Goal: Task Accomplishment & Management: Use online tool/utility

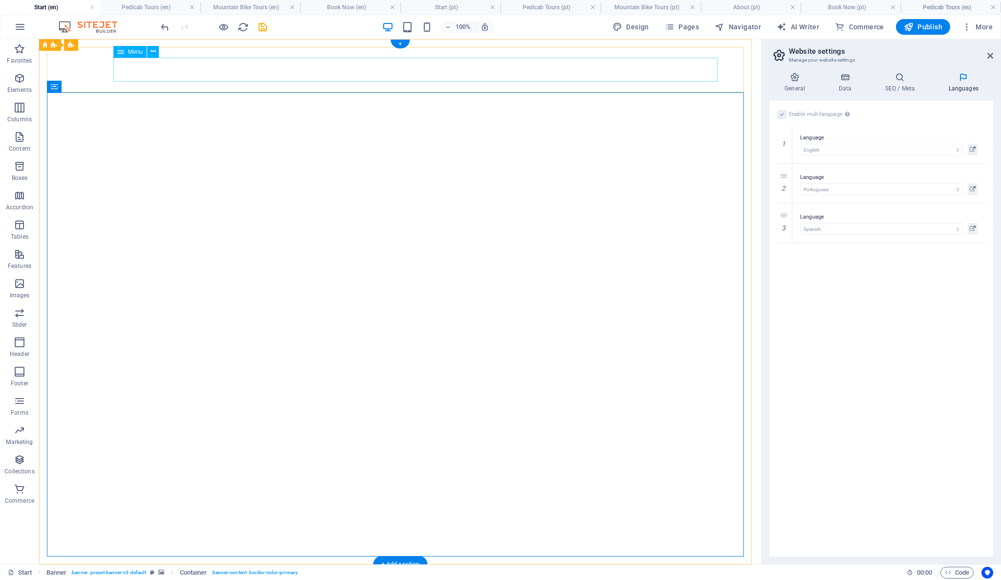
select select "41"
select select "128"
select select "148"
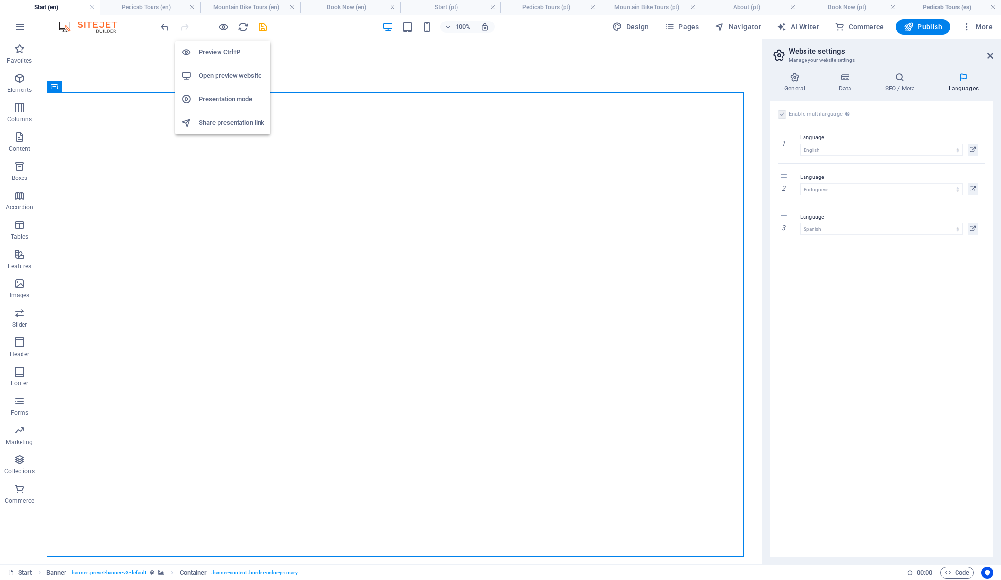
click at [223, 51] on h6 "Preview Ctrl+P" at bounding box center [231, 52] width 65 height 12
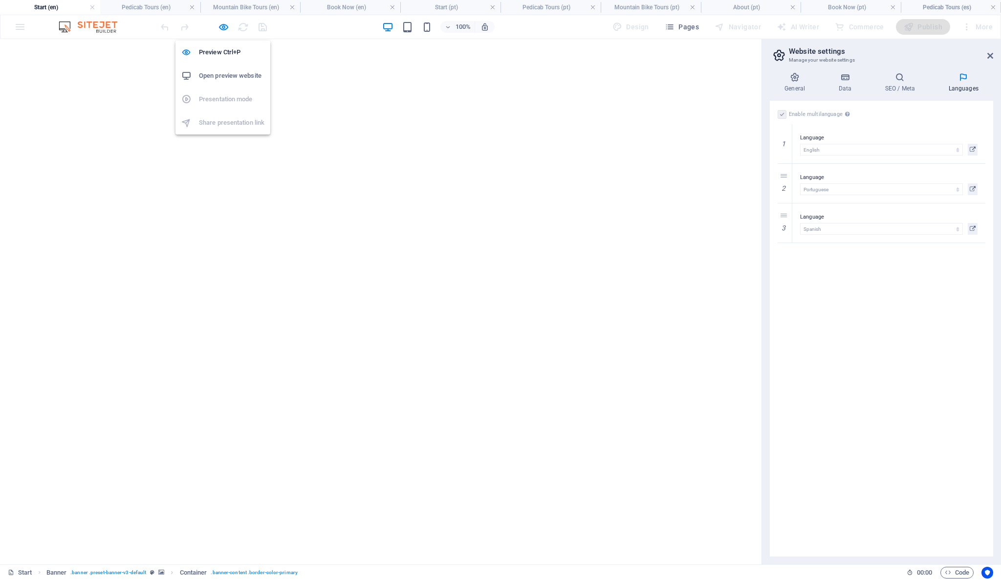
click at [230, 75] on h6 "Open preview website" at bounding box center [231, 76] width 65 height 12
click at [72, 9] on h4 "Start (en)" at bounding box center [50, 7] width 100 height 11
click at [223, 32] on icon "button" at bounding box center [223, 27] width 11 height 11
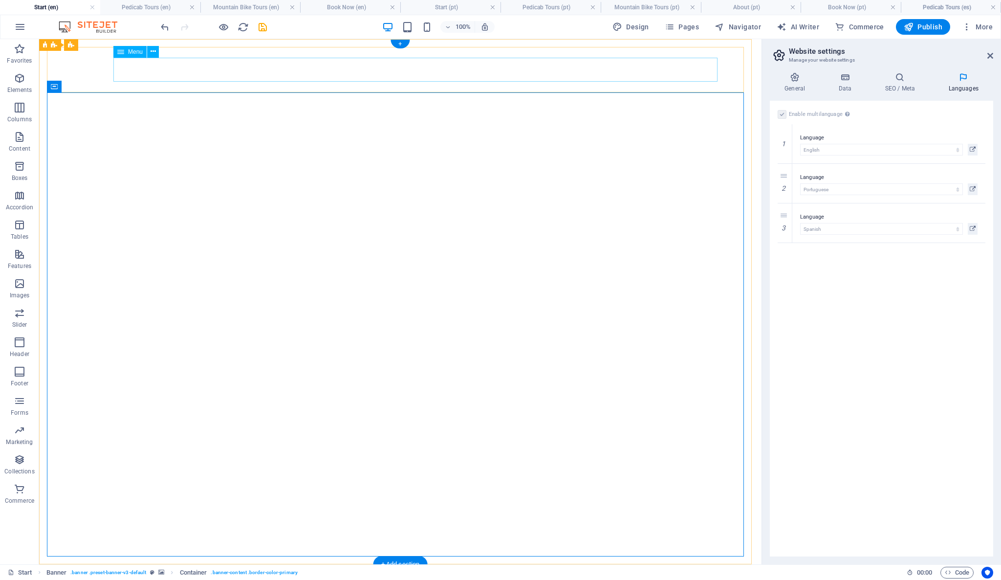
select select
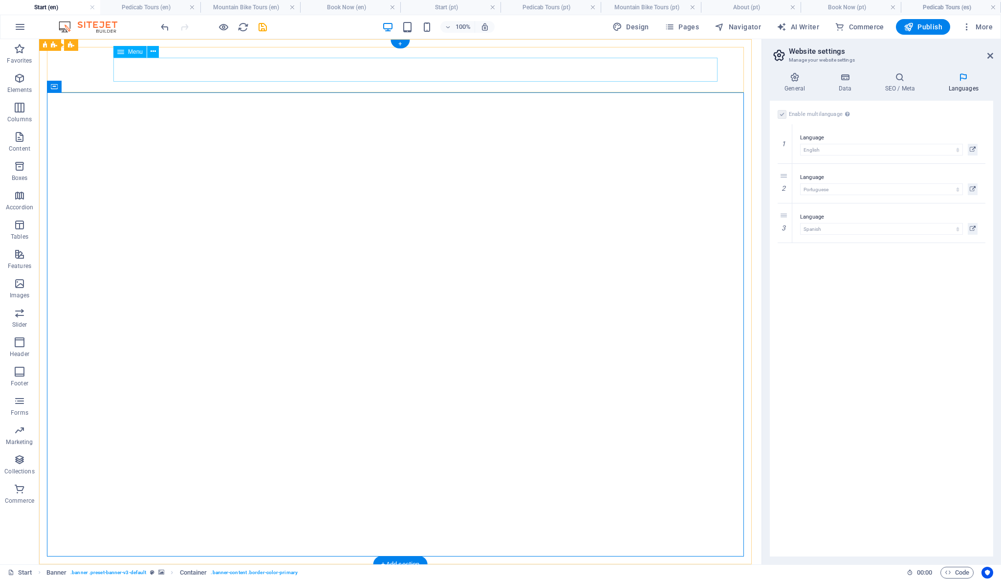
select select
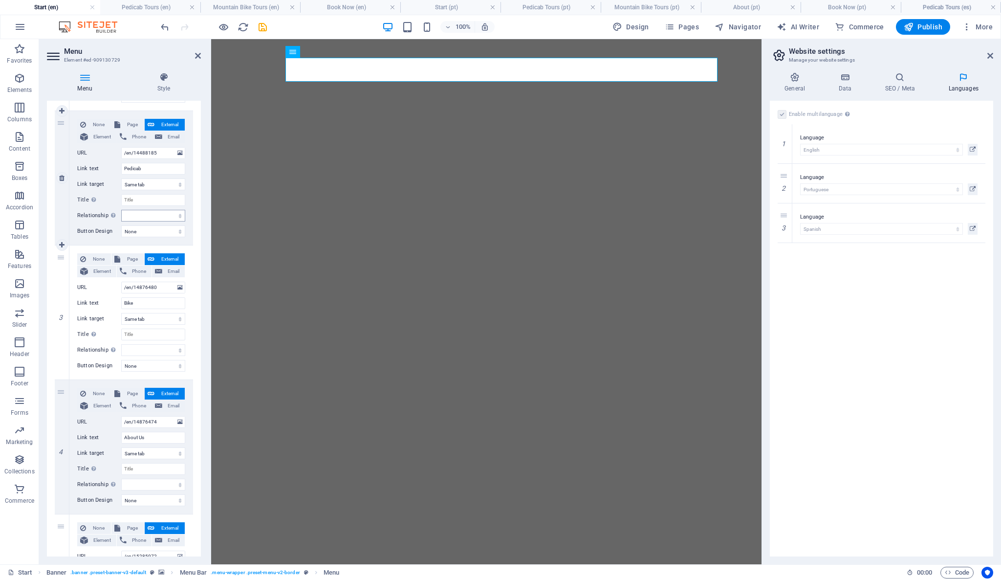
scroll to position [325, 0]
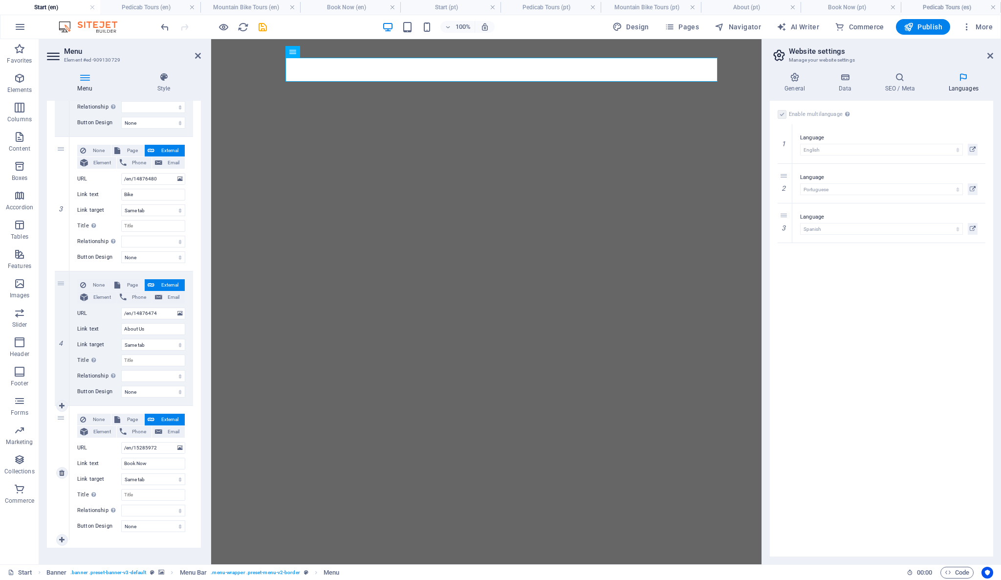
click at [157, 417] on span "External" at bounding box center [169, 419] width 24 height 12
click at [162, 447] on input "/en/15285972" at bounding box center [153, 448] width 64 height 12
click at [163, 182] on input "/en/14876480" at bounding box center [153, 179] width 64 height 12
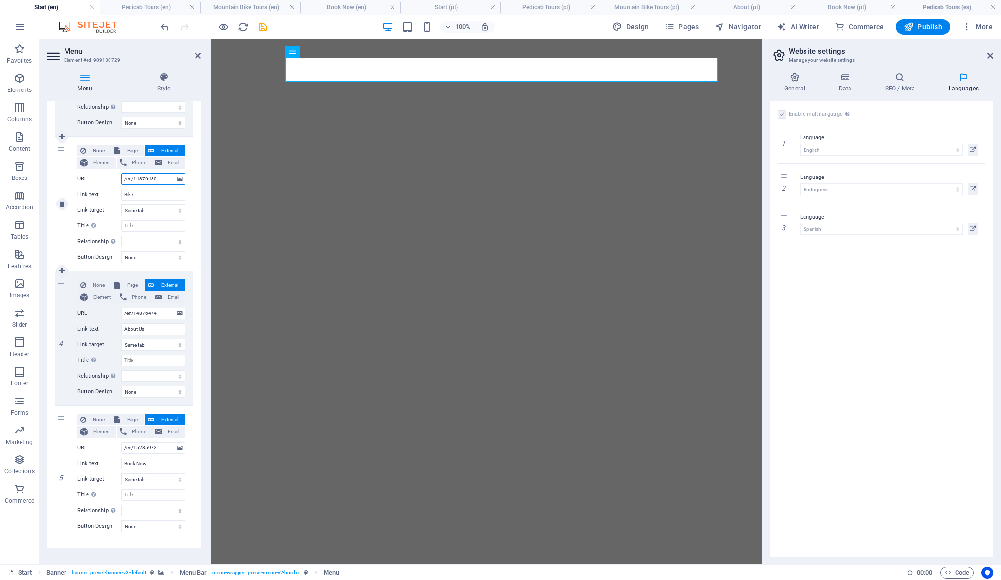
click at [162, 182] on input "/en/14876480" at bounding box center [153, 179] width 64 height 12
paste input "https://reservas.triobrasil.com/?lang=en"
type input "https://reservas.triobrasil.com/?lang=en"
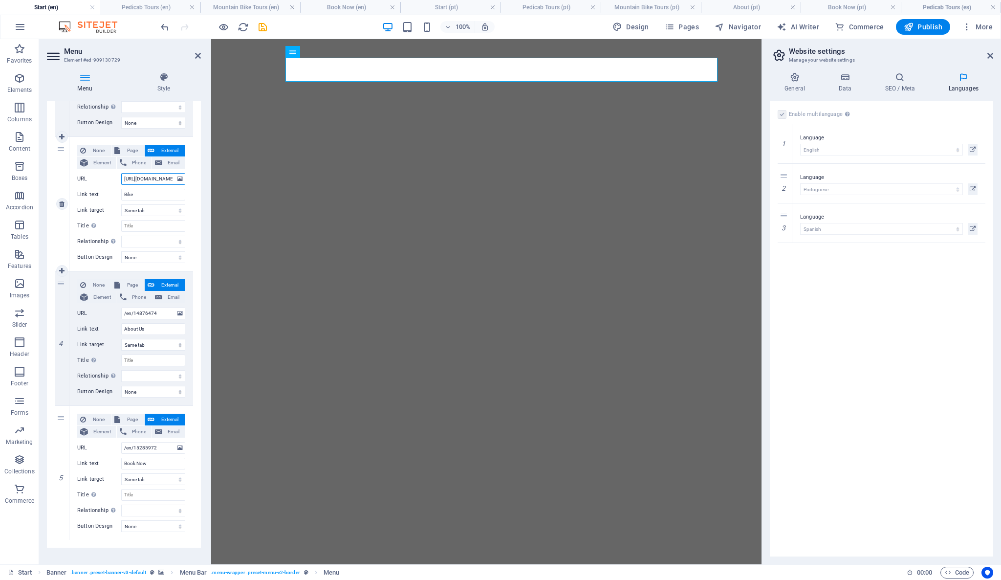
scroll to position [0, 40]
select select
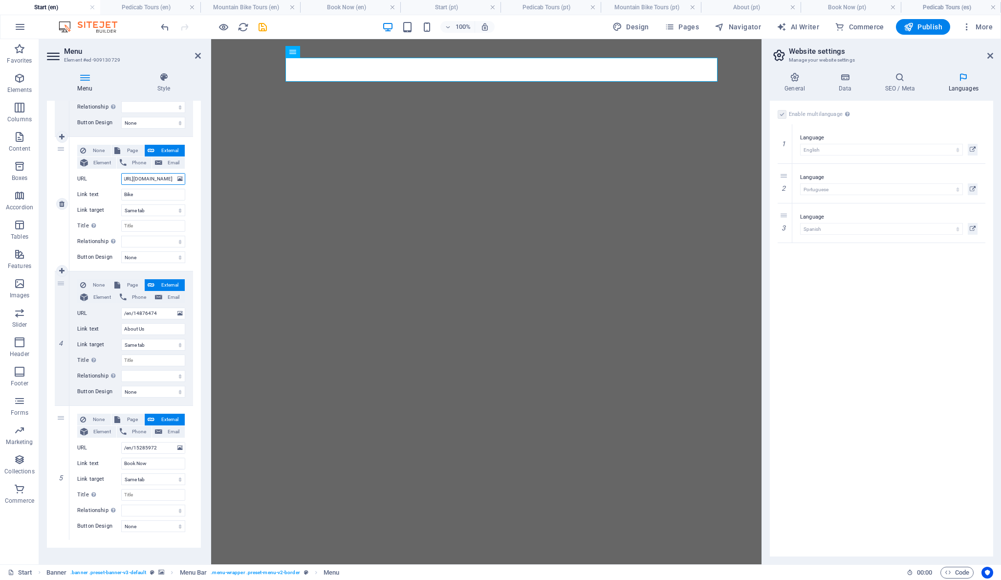
select select
type input "/en/14876480"
select select
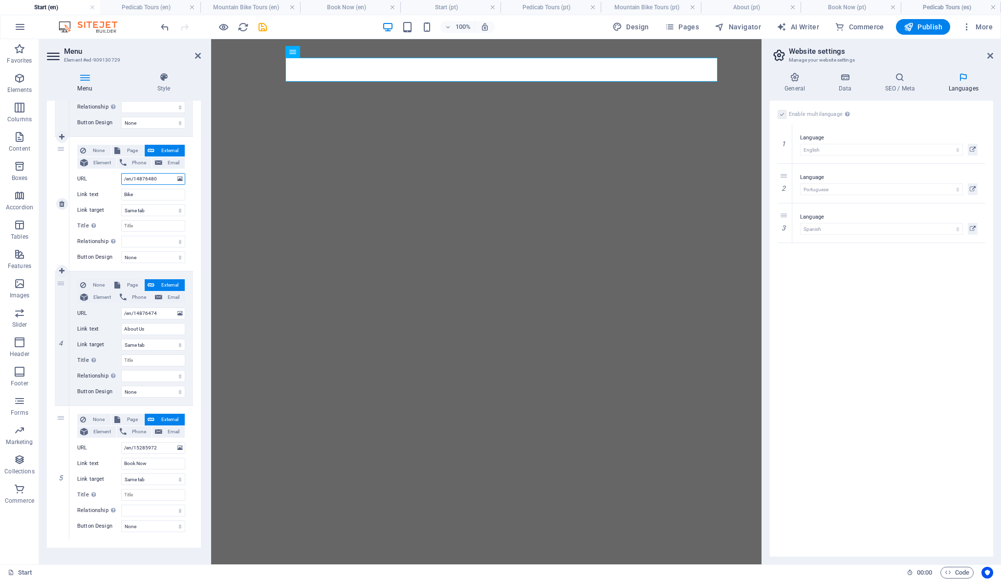
select select
click at [124, 151] on span "Page" at bounding box center [132, 151] width 18 height 12
select select
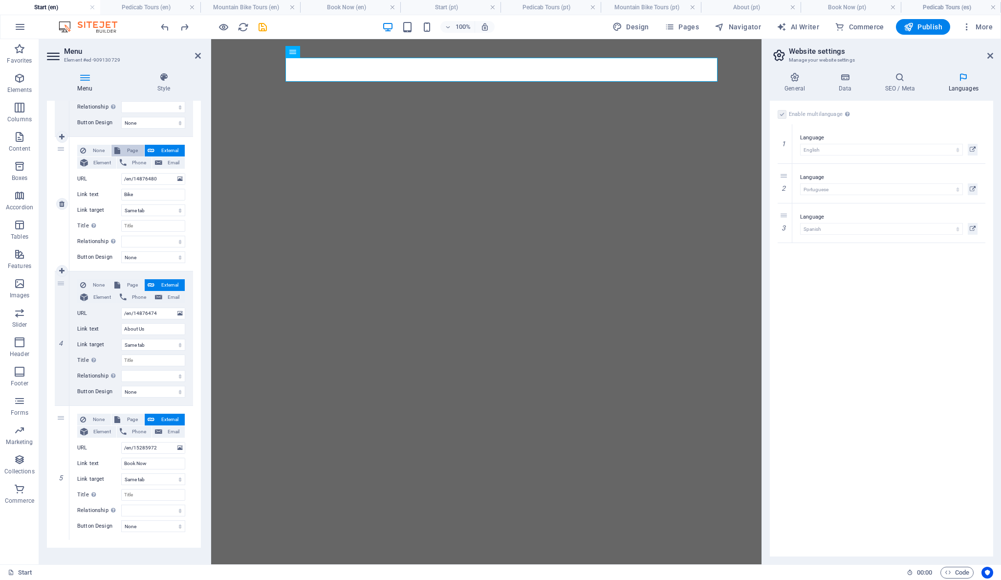
select select
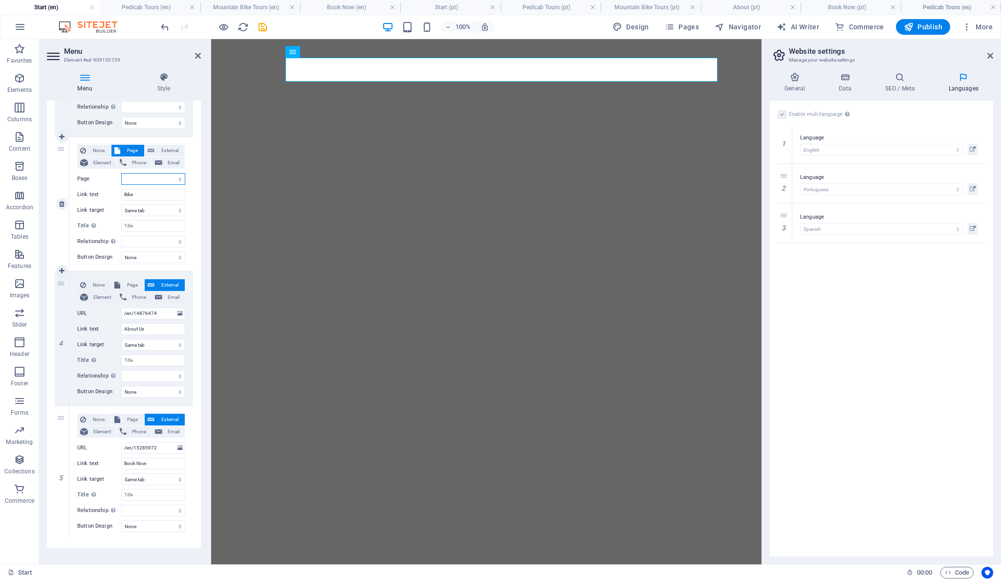
click at [135, 181] on select "Start -- Pedicab Tours -- Mountain Bike Tours -- About -- Book Now Start -- Ped…" at bounding box center [153, 179] width 64 height 12
select select "2"
click at [121, 173] on select "Start -- Pedicab Tours -- Mountain Bike Tours -- About -- Book Now Start -- Ped…" at bounding box center [153, 179] width 64 height 12
select select
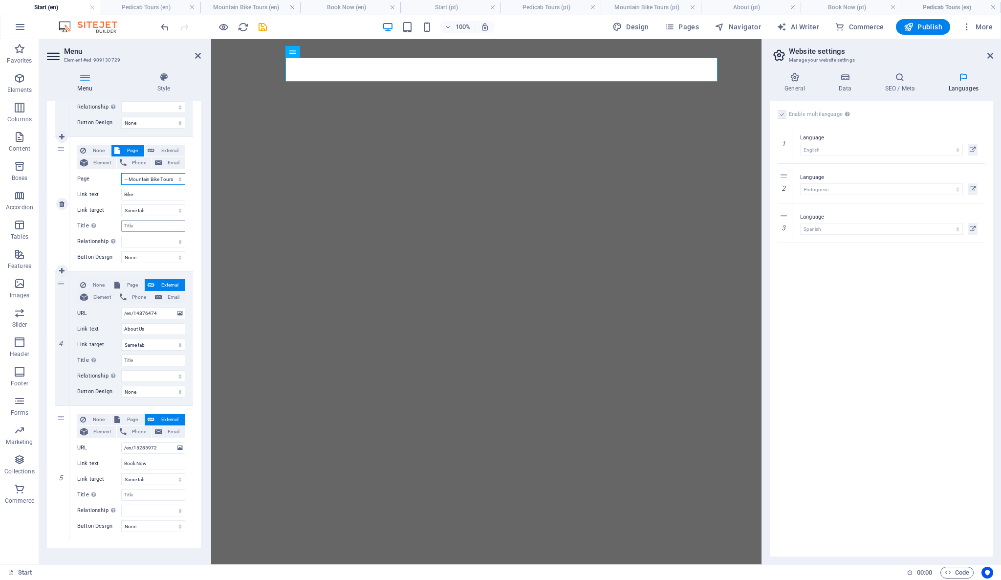
select select
click at [130, 283] on span "Page" at bounding box center [132, 285] width 18 height 12
select select
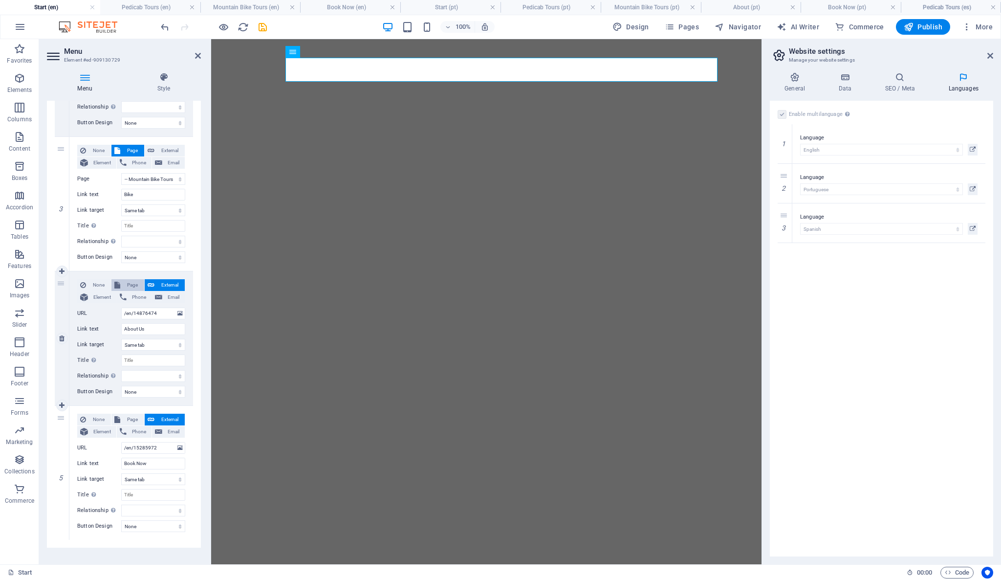
select select
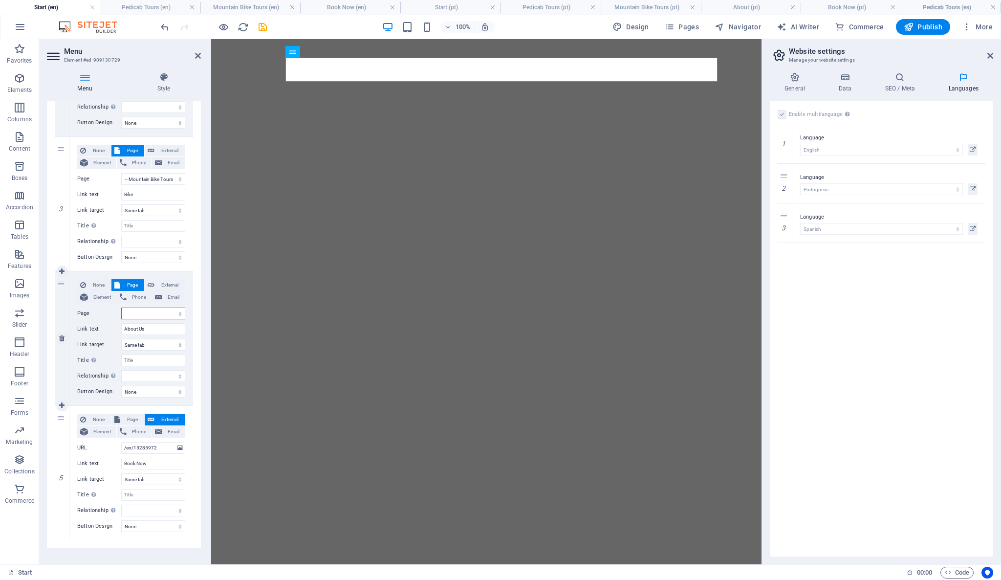
click at [152, 316] on select "Start -- Pedicab Tours -- Mountain Bike Tours -- About -- Book Now Start -- Ped…" at bounding box center [153, 313] width 64 height 12
select select "3"
click at [121, 307] on select "Start -- Pedicab Tours -- Mountain Bike Tours -- About -- Book Now Start -- Ped…" at bounding box center [153, 313] width 64 height 12
select select
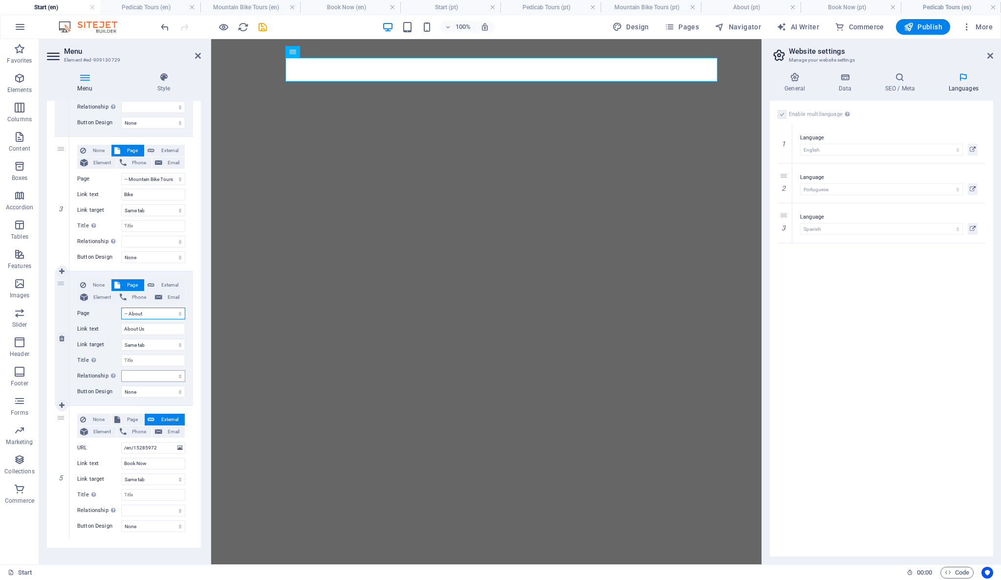
select select
click at [158, 443] on input "/en/15285972" at bounding box center [153, 448] width 64 height 12
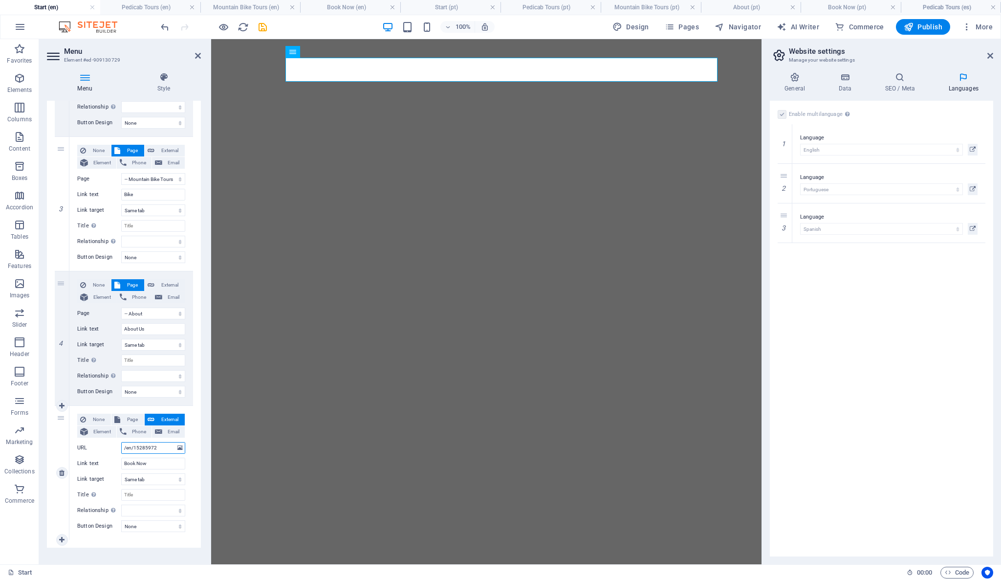
click at [156, 443] on input "/en/15285972" at bounding box center [153, 448] width 64 height 12
paste input "https://reservas.triobrasil.com/?lang=en"
type input "https://reservas.triobrasil.com/?lang=en"
select select
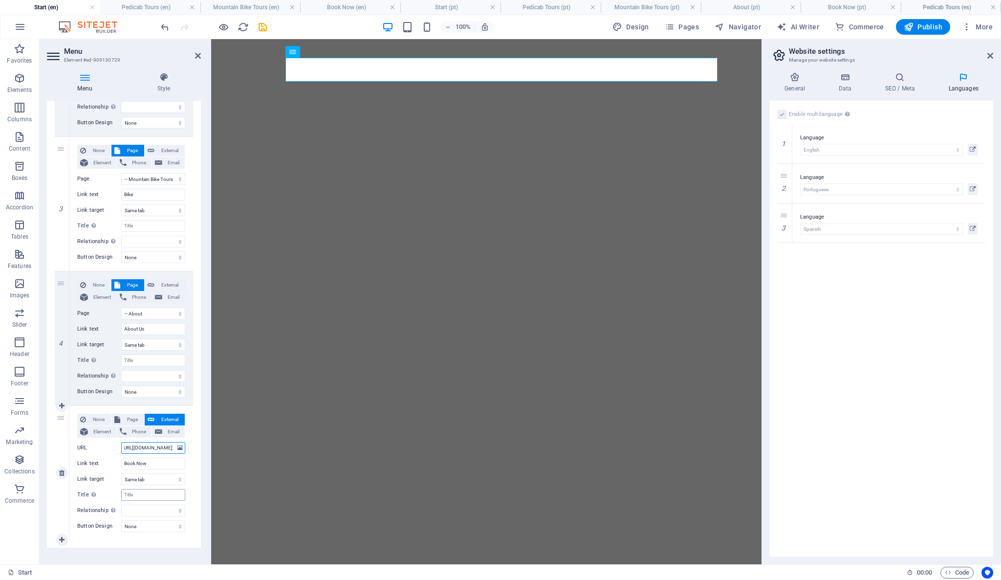
select select
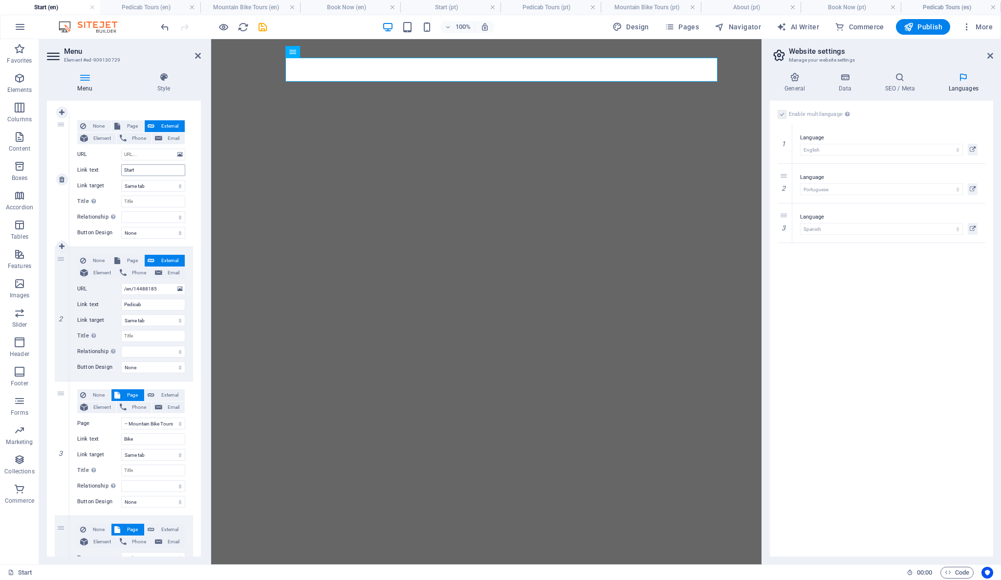
scroll to position [0, 0]
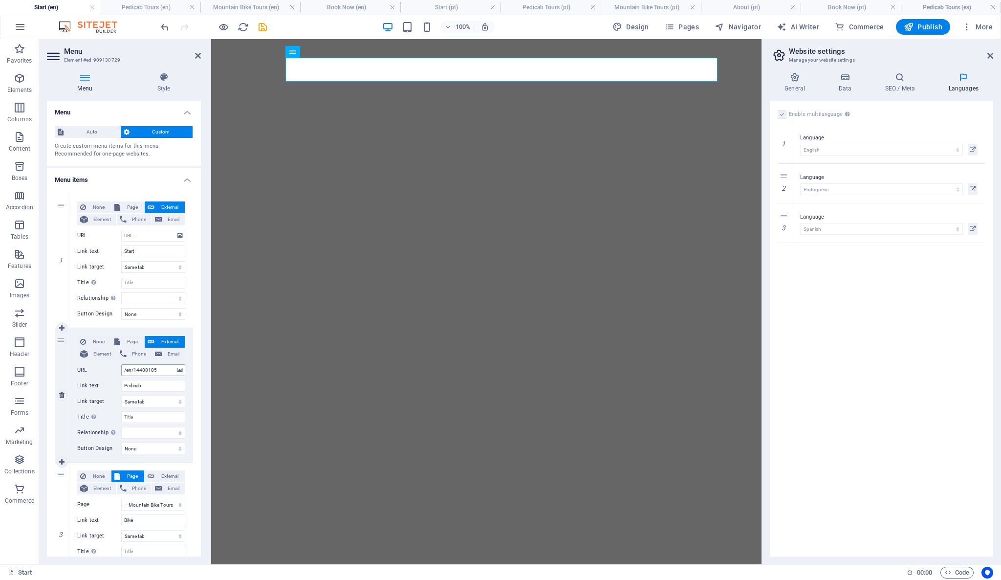
type input "https://reservas.triobrasil.com/?lang=en"
click at [146, 372] on input "/en/14488185" at bounding box center [153, 370] width 64 height 12
click at [145, 372] on input "/en/14488185" at bounding box center [153, 370] width 64 height 12
click at [143, 372] on input "/en/14488185" at bounding box center [153, 370] width 64 height 12
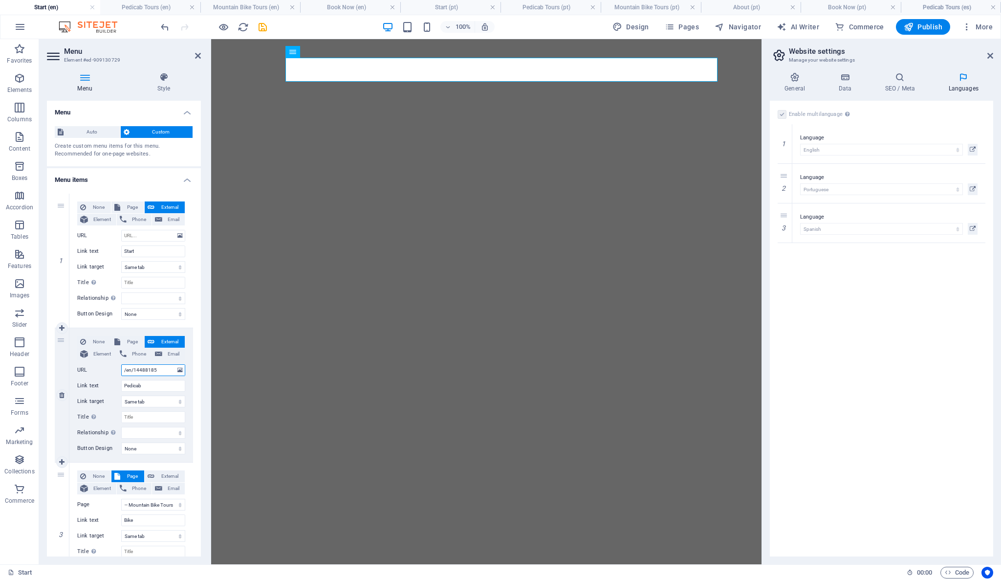
click at [141, 370] on input "/en/14488185" at bounding box center [153, 370] width 64 height 12
click at [140, 370] on input "/en/14488185" at bounding box center [153, 370] width 64 height 12
click at [140, 369] on input "/en/14488185" at bounding box center [153, 370] width 64 height 12
click at [125, 341] on span "Page" at bounding box center [132, 342] width 18 height 12
select select
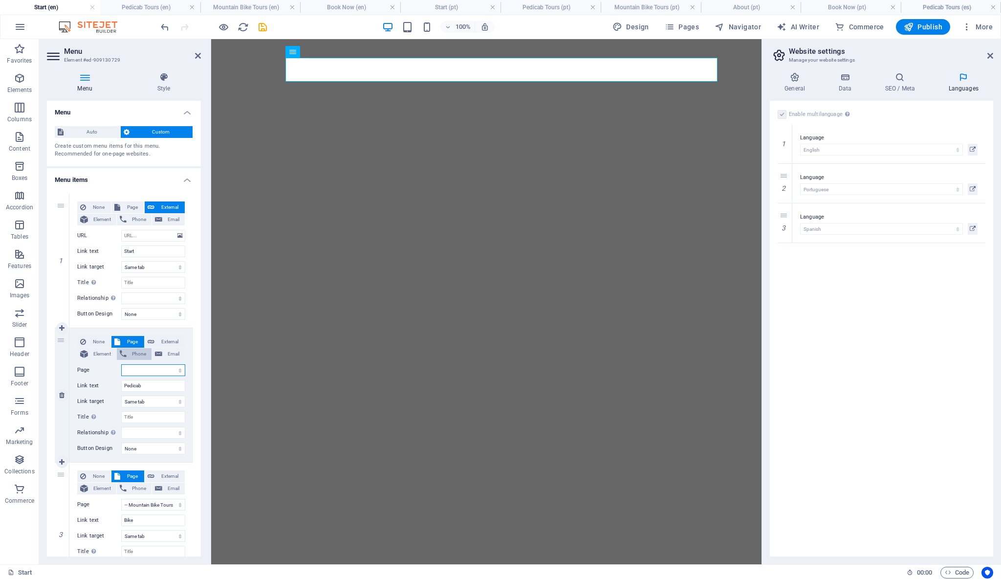
select select
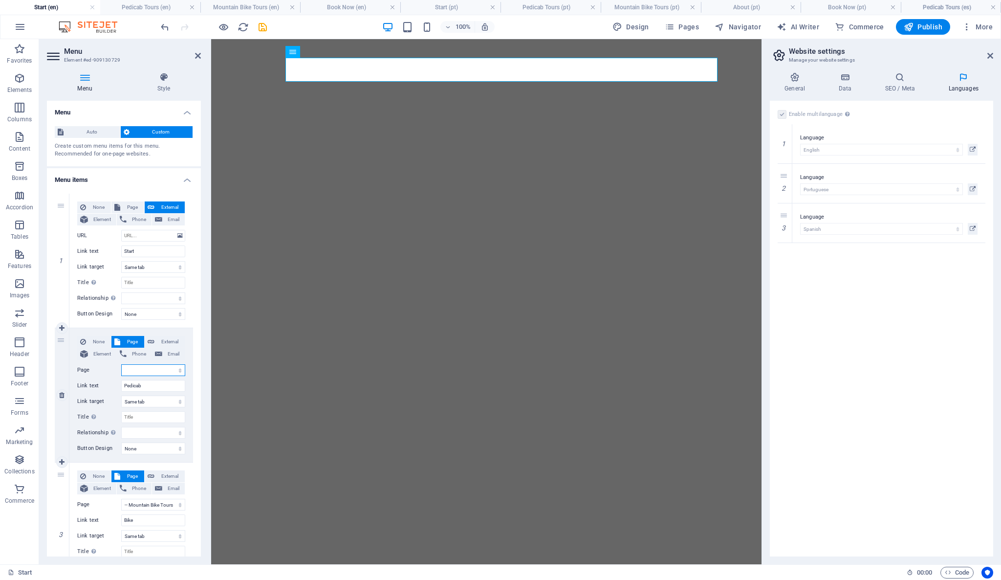
click at [146, 369] on select "Start -- Pedicab Tours -- Mountain Bike Tours -- About -- Book Now Start -- Ped…" at bounding box center [153, 370] width 64 height 12
select select "1"
click at [121, 364] on select "Start -- Pedicab Tours -- Mountain Bike Tours -- About -- Book Now Start -- Ped…" at bounding box center [153, 370] width 64 height 12
select select
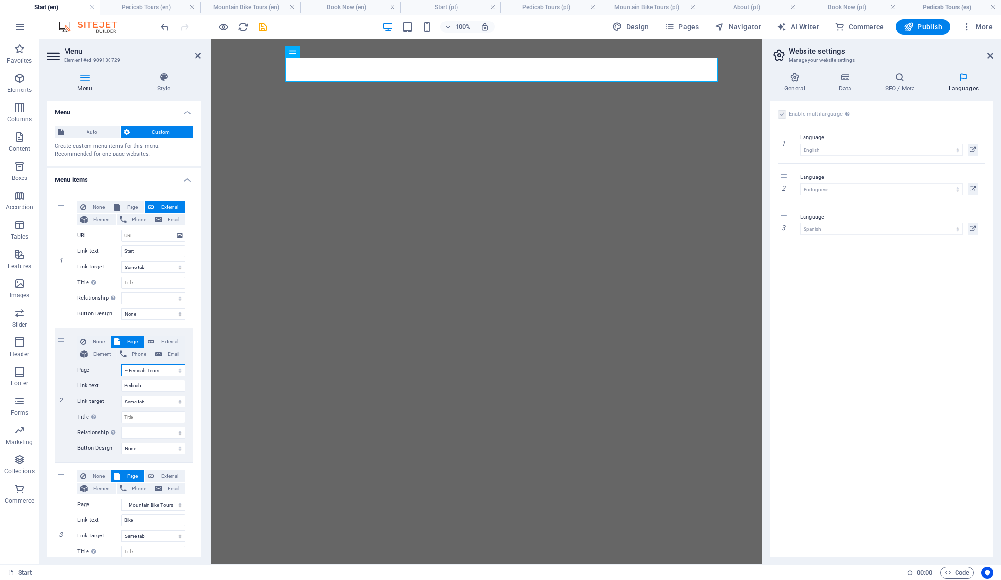
select select
click at [71, 6] on h4 "Start (en)" at bounding box center [50, 7] width 100 height 11
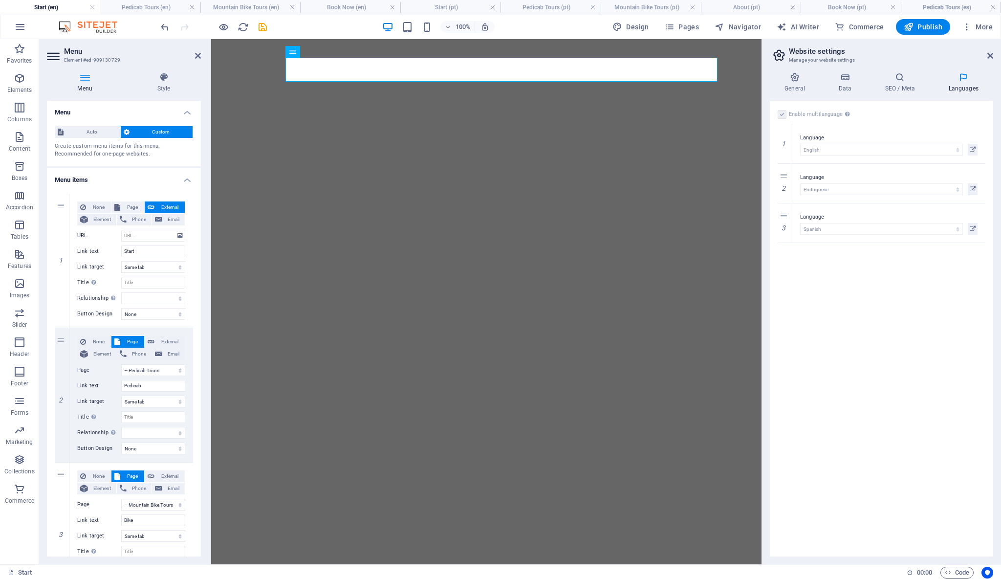
click at [71, 6] on h4 "Start (en)" at bounding box center [50, 7] width 100 height 11
click at [674, 28] on icon "button" at bounding box center [670, 27] width 10 height 10
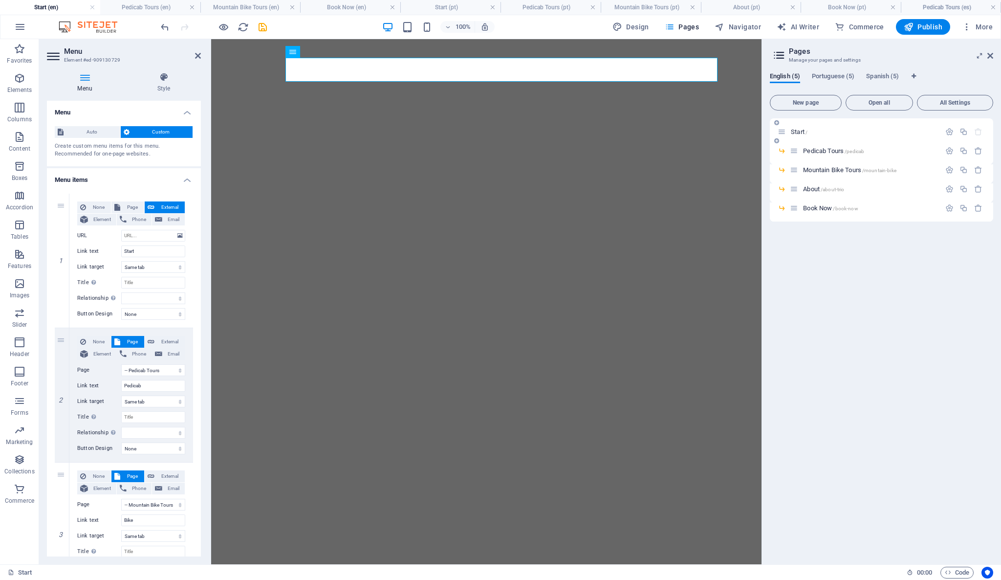
click at [784, 137] on div "Start /" at bounding box center [881, 131] width 223 height 27
click at [781, 130] on icon at bounding box center [782, 132] width 8 height 8
click at [794, 131] on span "Start /" at bounding box center [799, 131] width 17 height 7
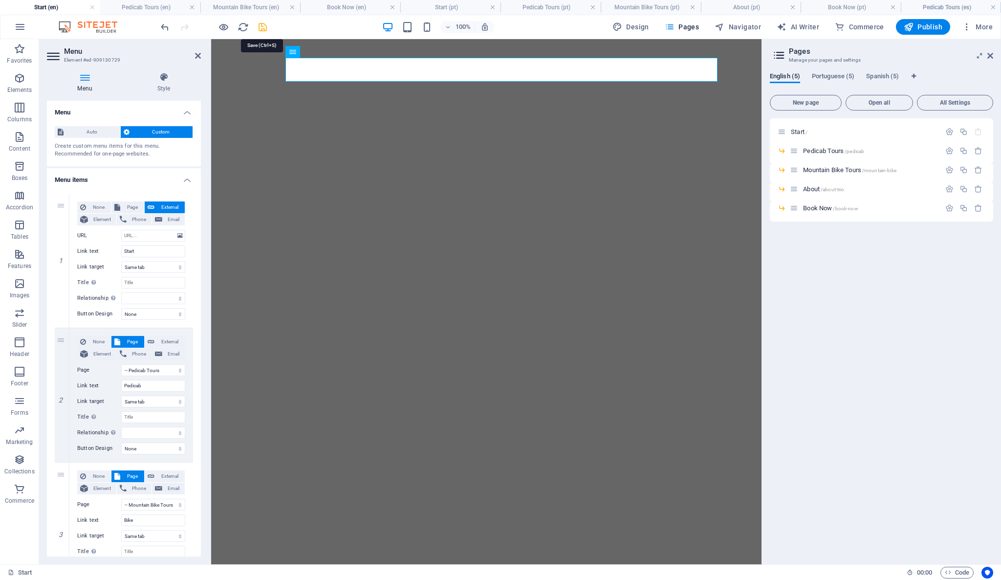
click at [263, 25] on icon "save" at bounding box center [262, 27] width 11 height 11
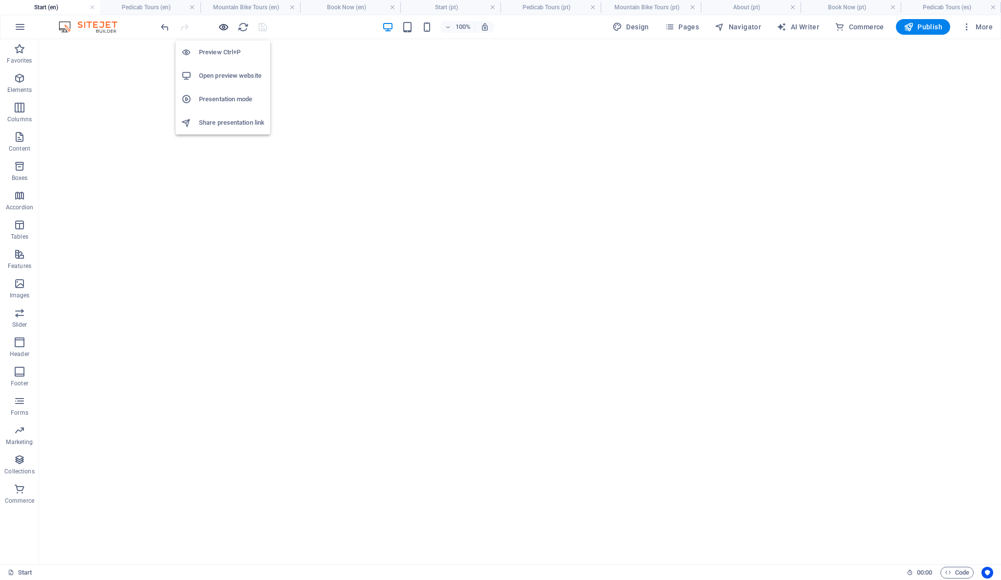
click at [223, 25] on icon "button" at bounding box center [223, 27] width 11 height 11
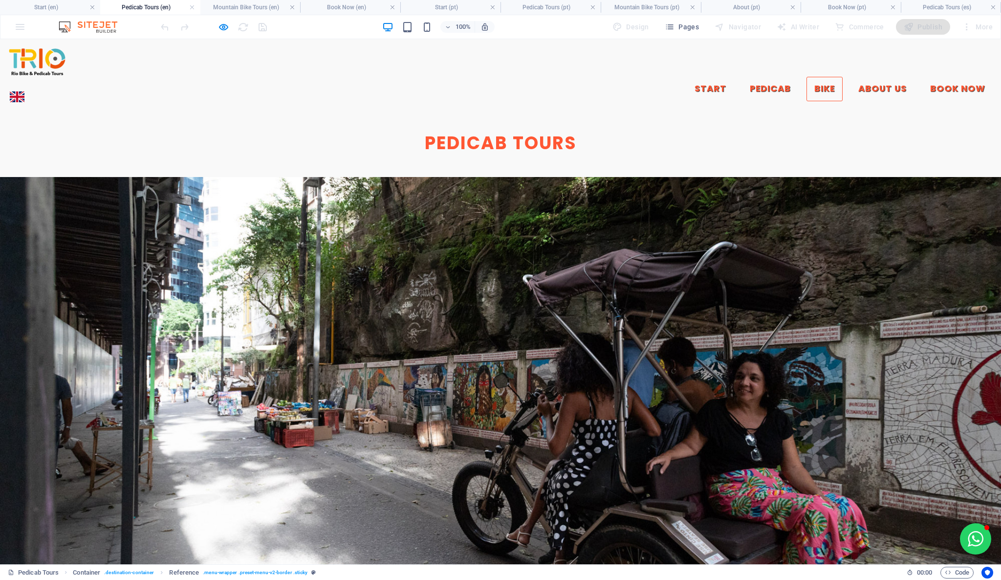
click at [806, 77] on link "Bike" at bounding box center [824, 89] width 36 height 24
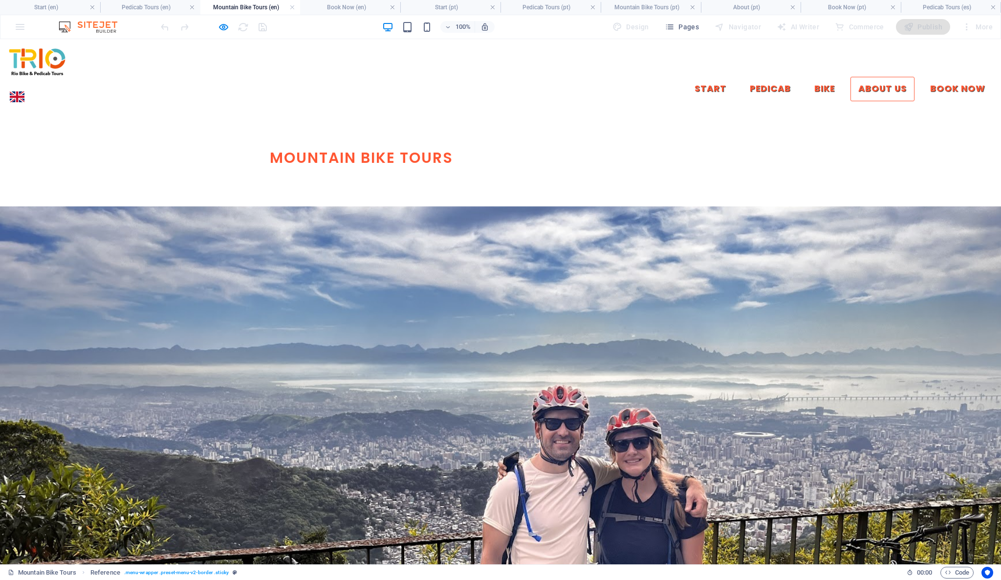
click at [850, 77] on link "About Us" at bounding box center [882, 89] width 64 height 24
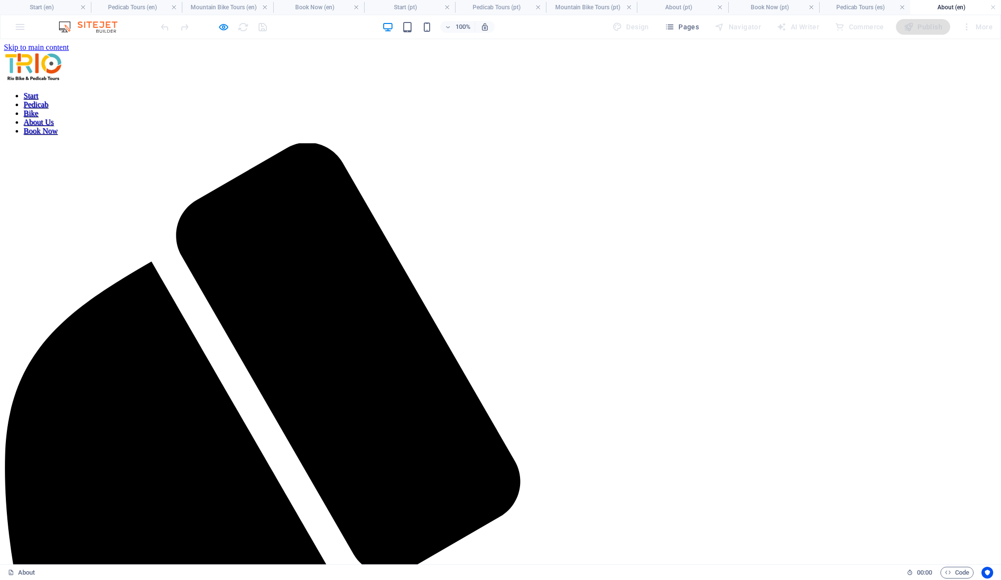
click at [886, 91] on nav "Start Pedicab Bike About Us Book Now" at bounding box center [500, 113] width 993 height 44
click at [893, 91] on nav "Start Pedicab Bike About Us Book Now" at bounding box center [500, 113] width 993 height 44
click at [891, 91] on nav "Start Pedicab Bike About Us Book Now" at bounding box center [500, 113] width 993 height 44
click at [897, 91] on nav "Start Pedicab Bike About Us Book Now" at bounding box center [500, 113] width 993 height 44
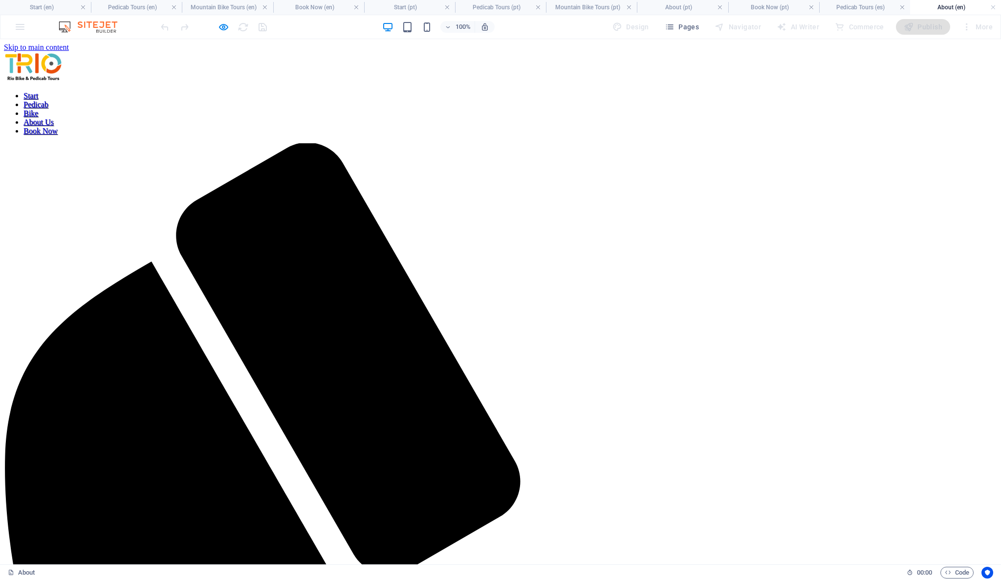
click at [896, 91] on nav "Start Pedicab Bike About Us Book Now" at bounding box center [500, 113] width 993 height 44
click at [220, 72] on h6 "Open preview website" at bounding box center [231, 76] width 65 height 12
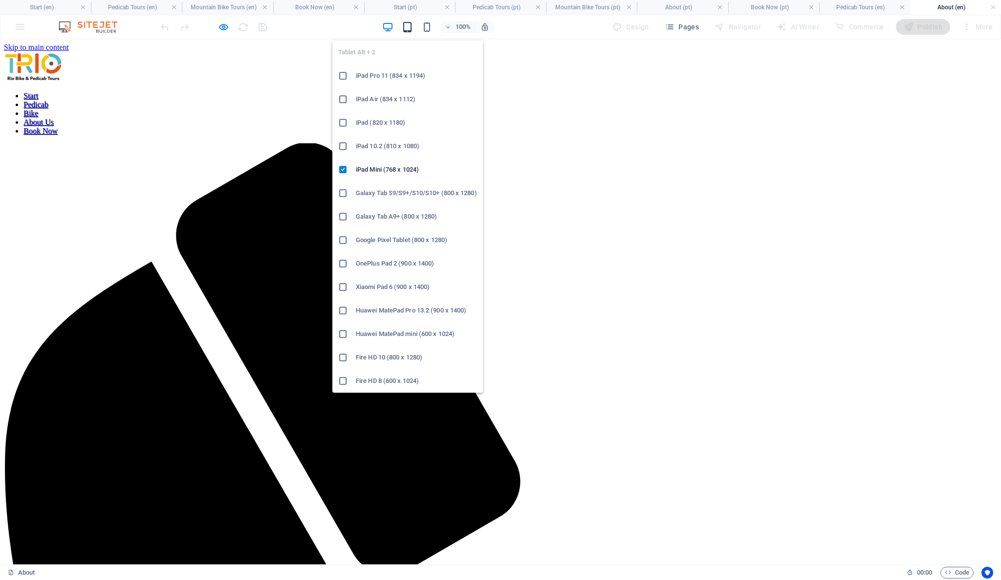
click at [409, 27] on icon "button" at bounding box center [407, 27] width 11 height 11
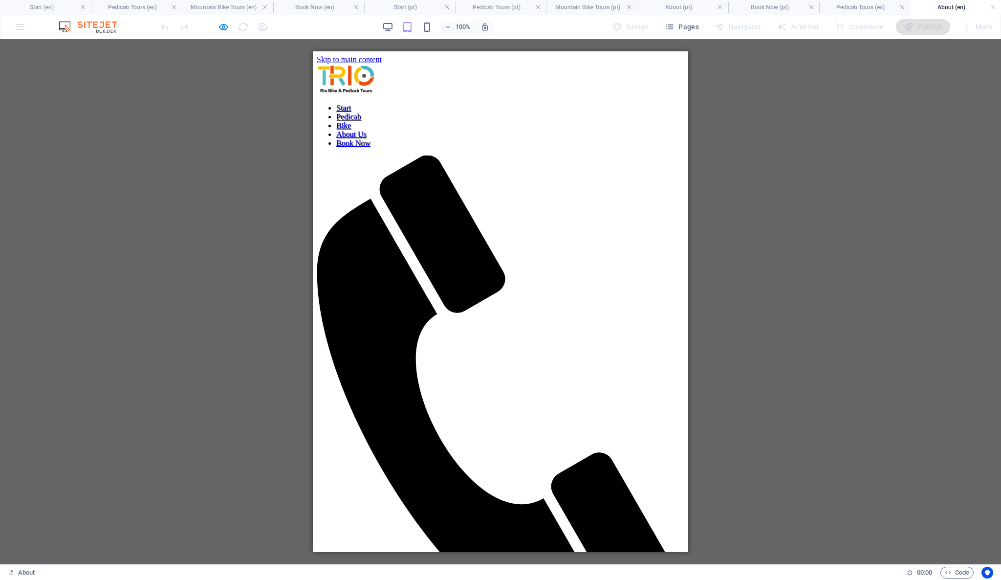
click at [627, 148] on nav "Start Pedicab Bike About Us Book Now" at bounding box center [501, 126] width 368 height 44
click at [621, 148] on nav "Start Pedicab Bike About Us Book Now" at bounding box center [501, 126] width 368 height 44
click at [618, 148] on nav "Start Pedicab Bike About Us Book Now" at bounding box center [501, 126] width 368 height 44
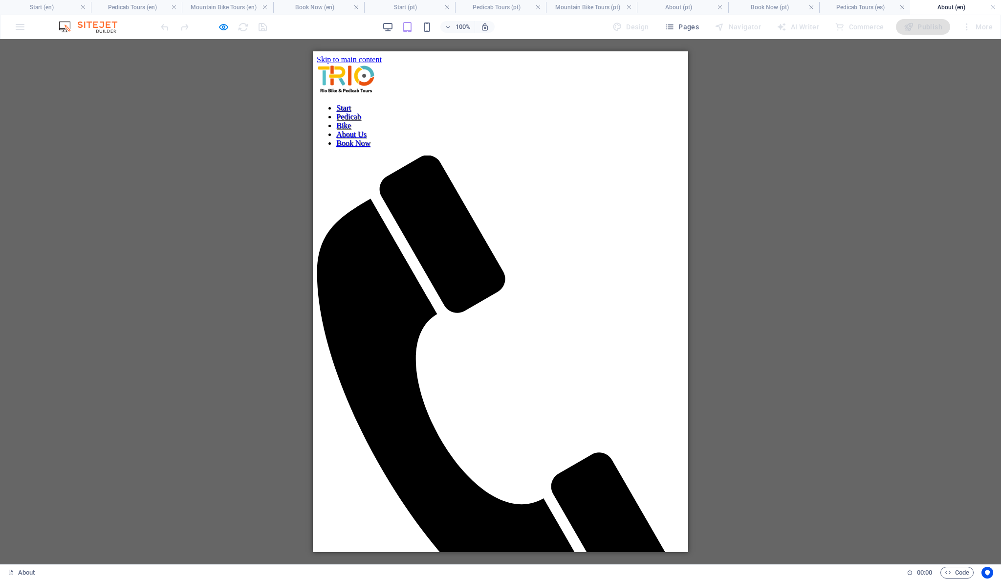
click at [270, 127] on div "Drag here to replace the existing content. Press “Ctrl” if you want to create a…" at bounding box center [500, 301] width 1001 height 525
click at [65, 10] on h4 "Start (en)" at bounding box center [45, 7] width 91 height 11
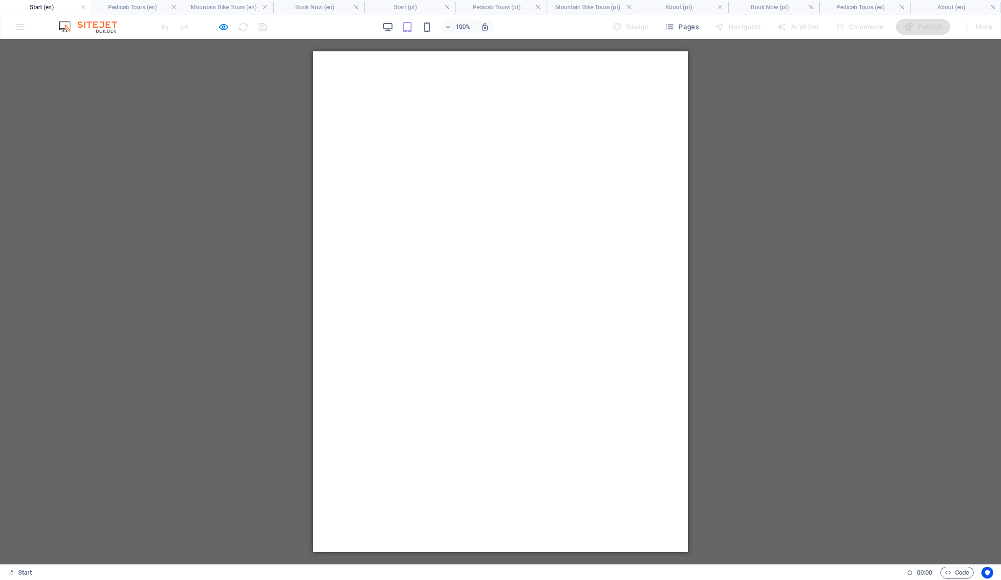
click at [751, 196] on div "H2 Text image overlap Container Container Banner Text Text Banner Menu Bar Lang…" at bounding box center [500, 301] width 1001 height 525
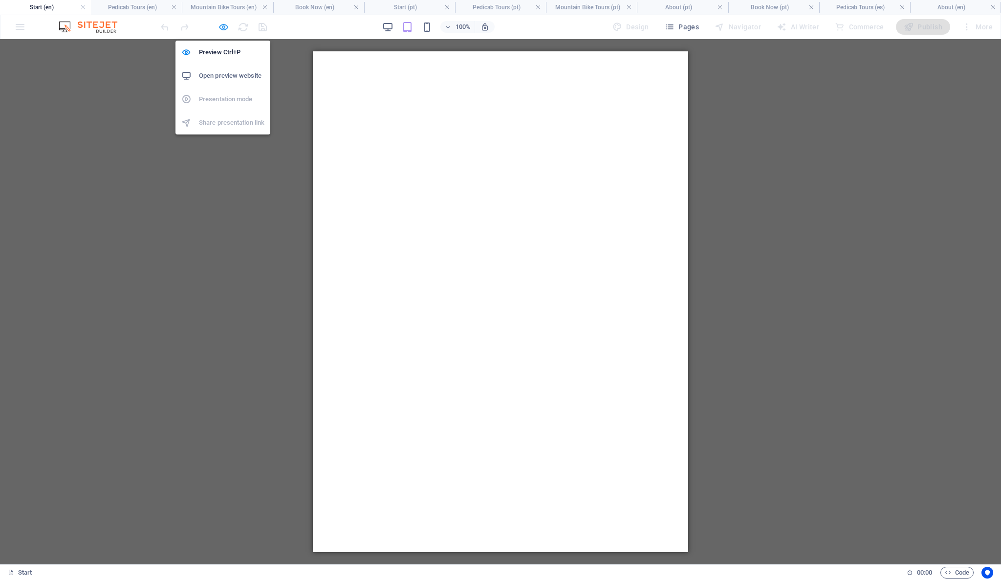
click at [225, 24] on icon "button" at bounding box center [223, 27] width 11 height 11
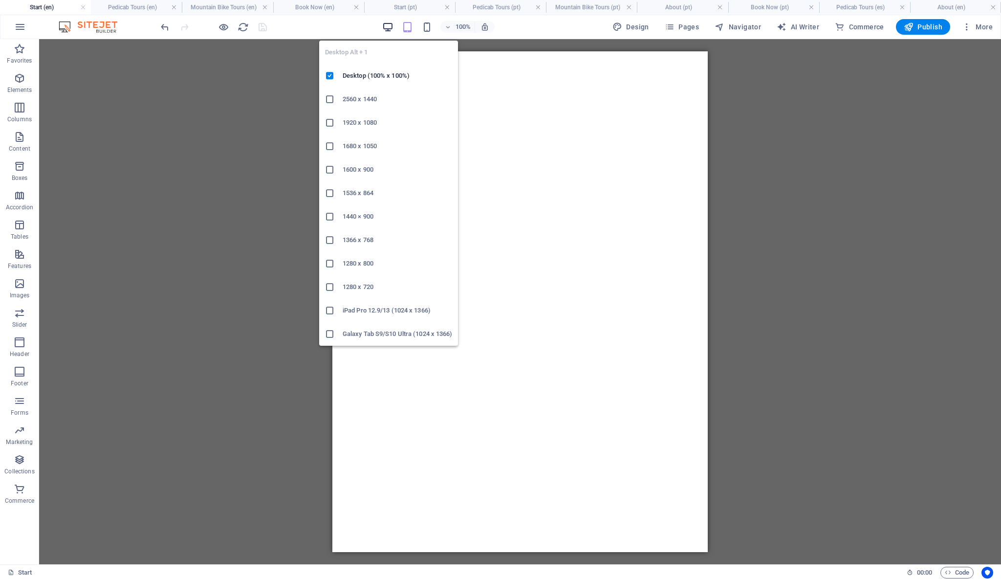
click at [389, 26] on icon "button" at bounding box center [387, 27] width 11 height 11
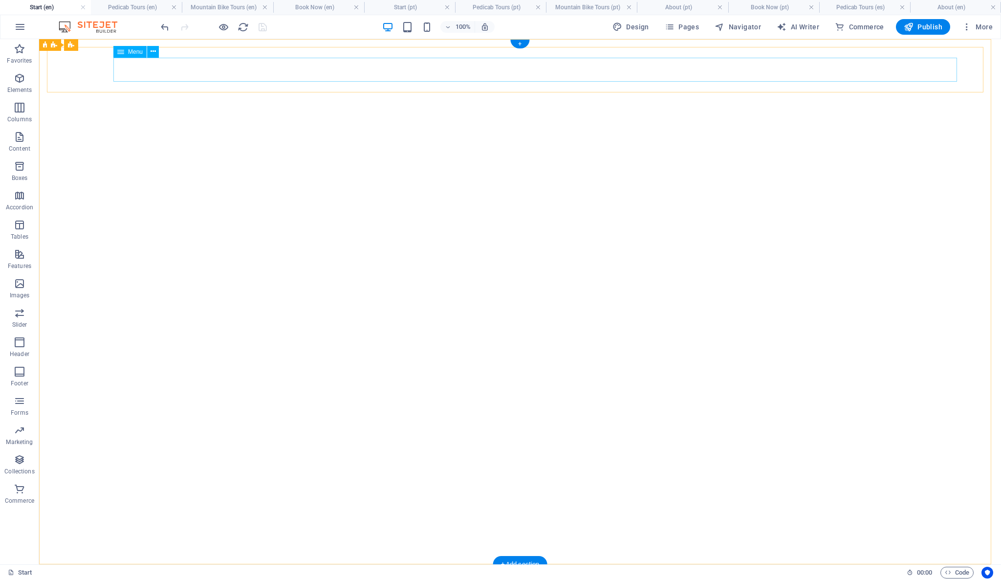
select select
select select "1"
select select
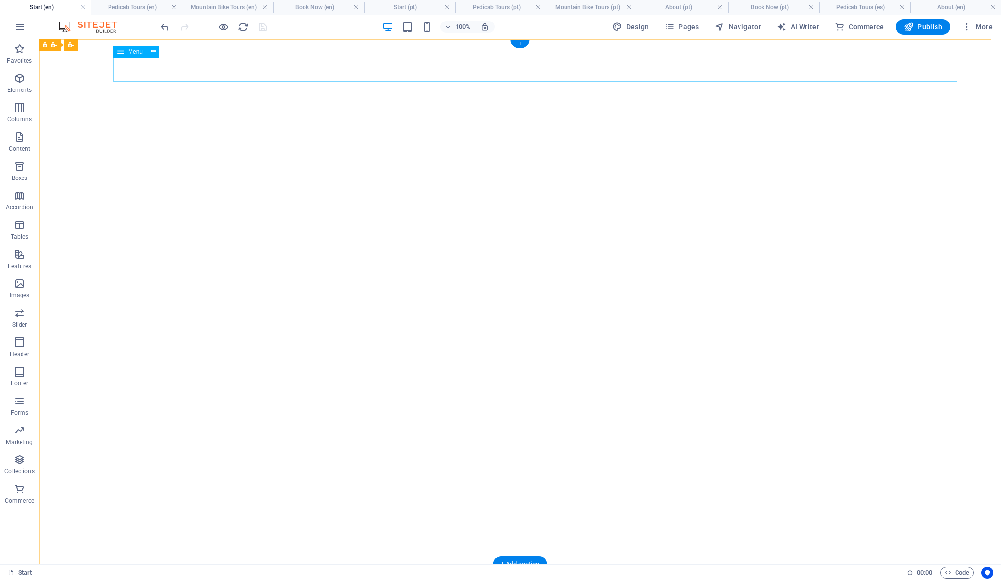
select select "2"
select select
select select "3"
select select
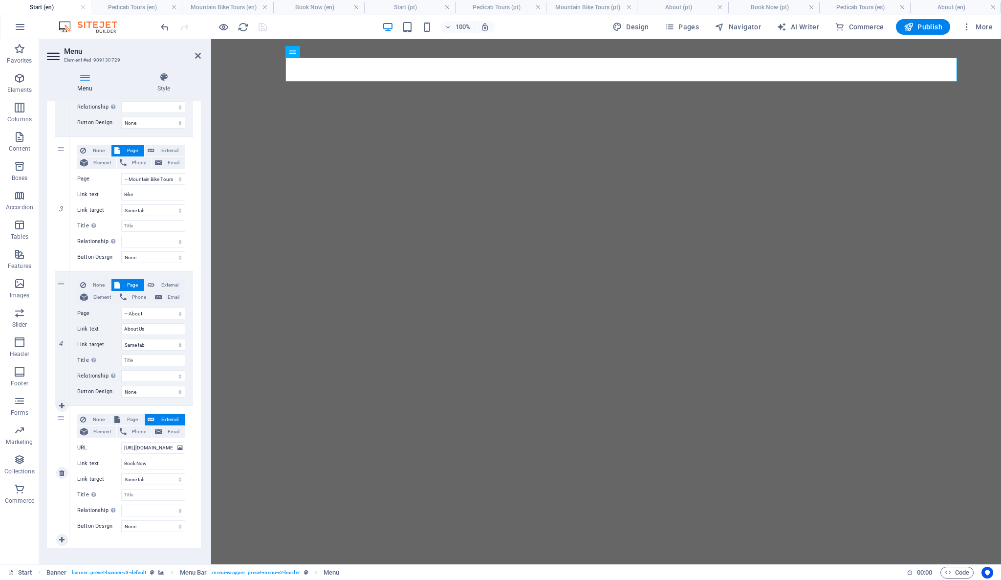
scroll to position [336, 0]
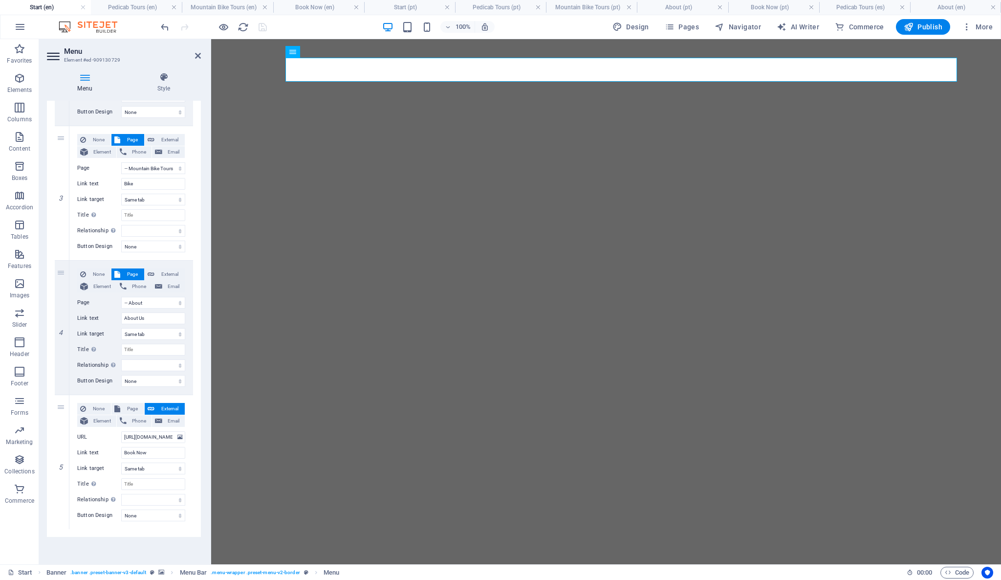
click at [355, 23] on div "100% Design Pages Navigator AI Writer Commerce Publish More" at bounding box center [578, 27] width 838 height 16
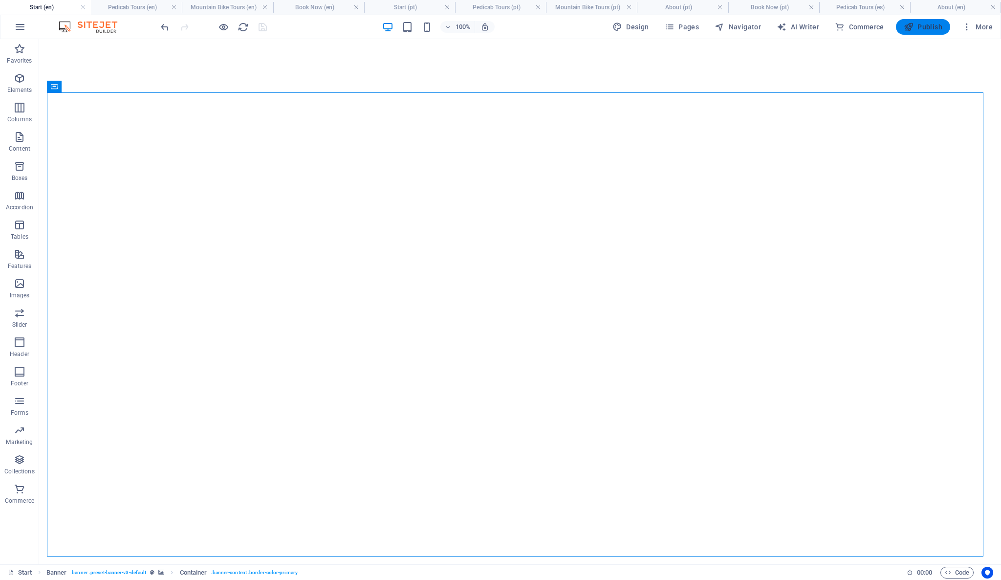
click at [921, 23] on span "Publish" at bounding box center [923, 27] width 39 height 10
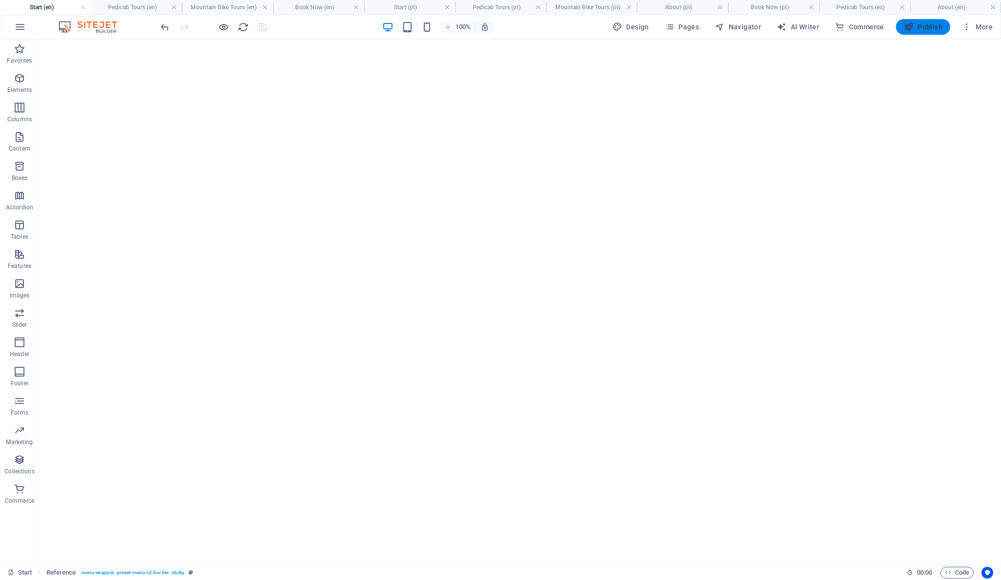
click at [919, 26] on span "Publish" at bounding box center [923, 27] width 39 height 10
click at [176, 8] on link at bounding box center [174, 7] width 6 height 9
click at [193, 9] on link at bounding box center [192, 7] width 6 height 9
click at [215, 3] on link at bounding box center [215, 7] width 6 height 9
click at [241, 7] on link at bounding box center [242, 7] width 6 height 9
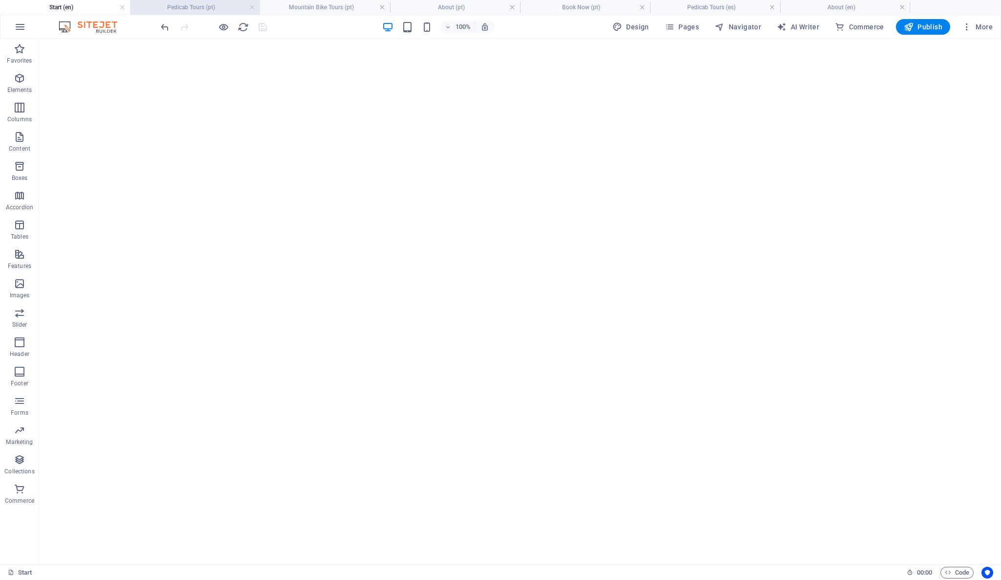
click at [241, 6] on h4 "Pedicab Tours (pt)" at bounding box center [195, 7] width 130 height 11
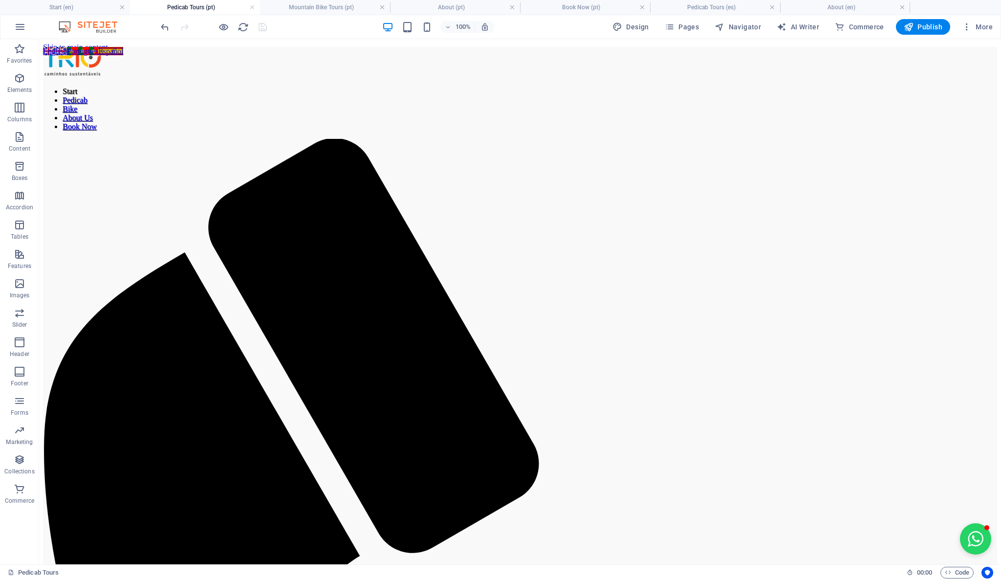
click at [255, 3] on h4 "Pedicab Tours (pt)" at bounding box center [195, 7] width 130 height 11
click at [254, 4] on link at bounding box center [252, 7] width 6 height 9
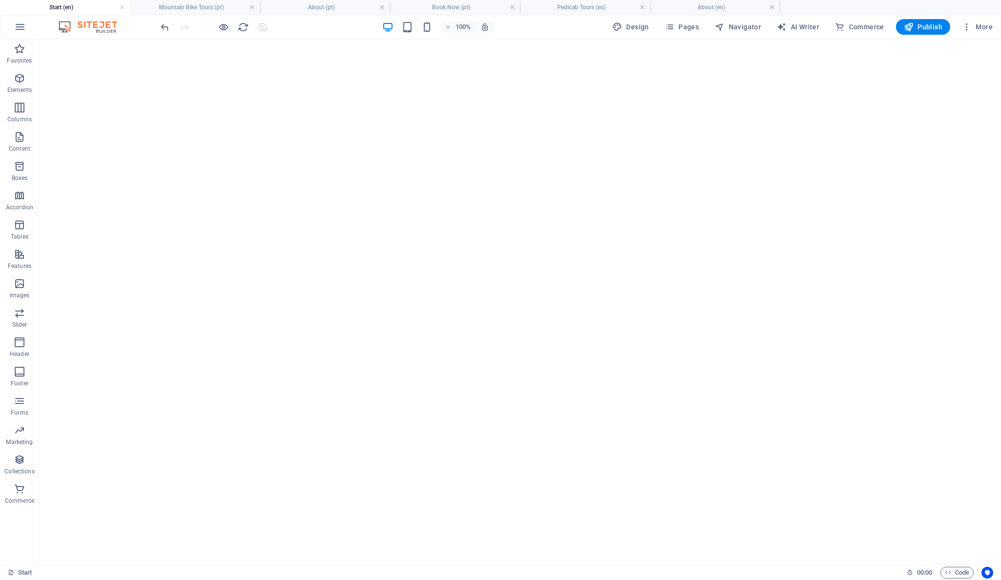
click at [254, 4] on link at bounding box center [252, 7] width 6 height 9
click at [251, 6] on link at bounding box center [252, 7] width 6 height 9
click at [252, 6] on link at bounding box center [252, 7] width 6 height 9
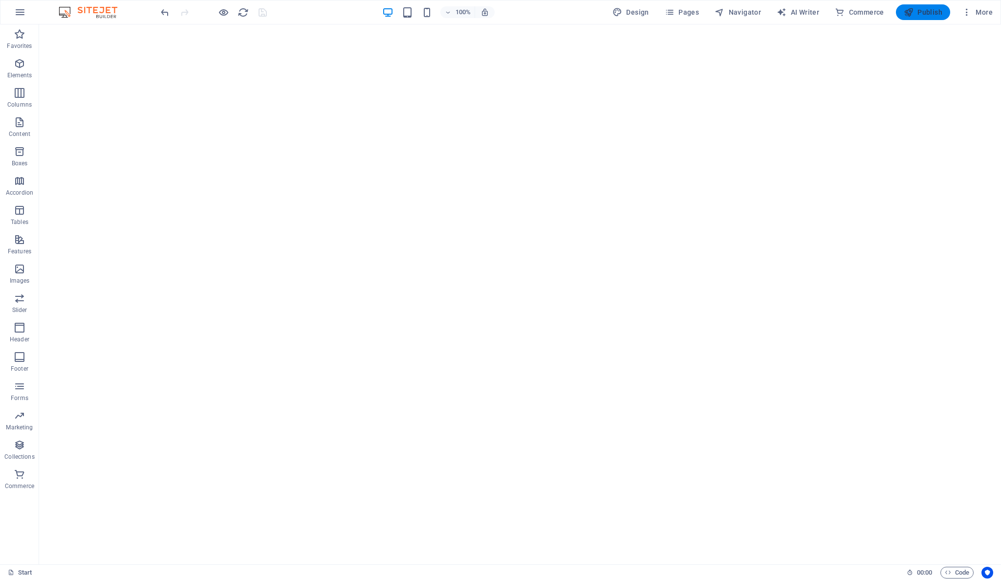
click at [929, 7] on span "Publish" at bounding box center [923, 12] width 39 height 10
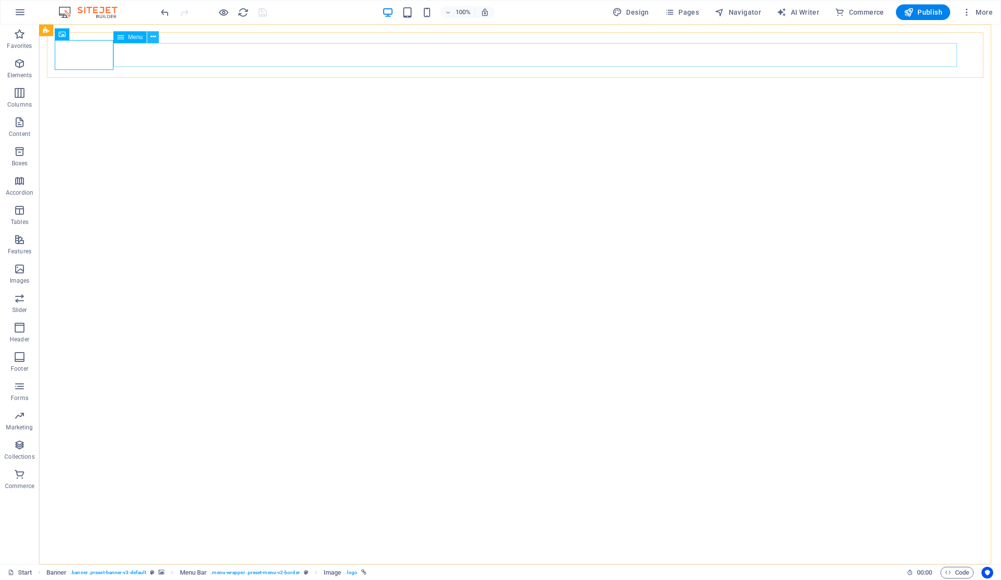
click at [153, 37] on icon at bounding box center [153, 37] width 5 height 10
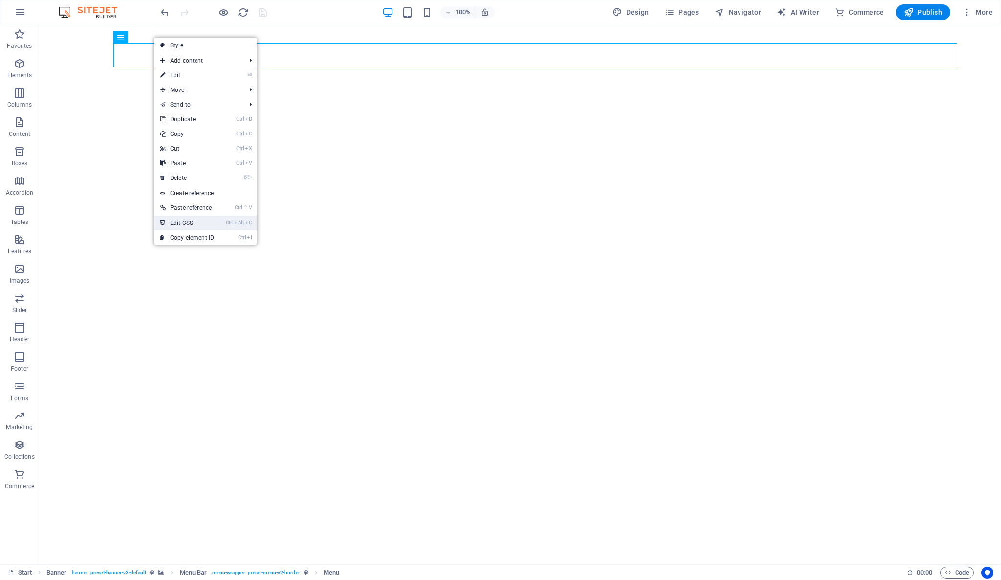
click at [205, 219] on link "Ctrl Alt C Edit CSS" at bounding box center [186, 223] width 65 height 15
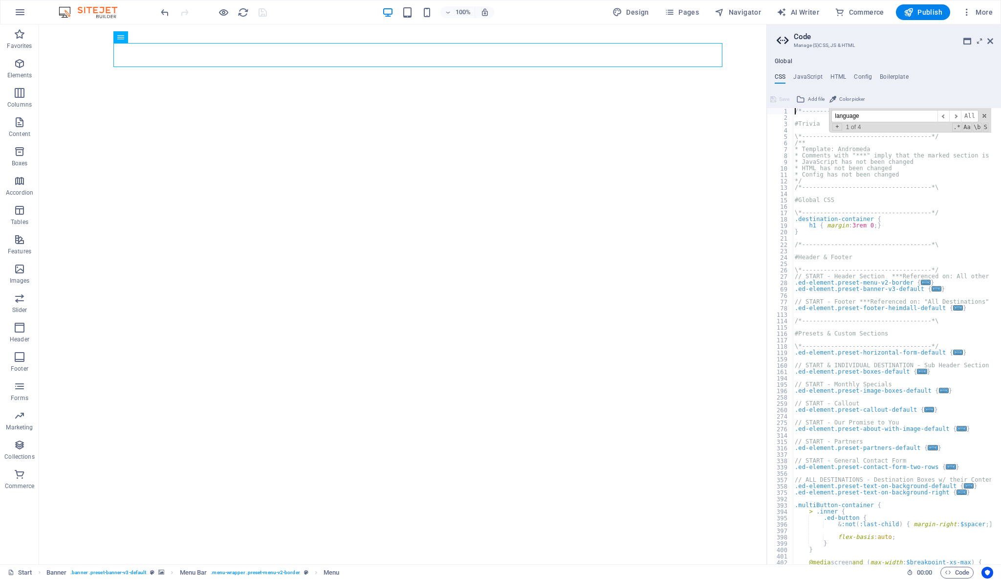
scroll to position [0, 0]
click at [859, 225] on div "/*------------------------------------*\ #Trivia \*----------------------------…" at bounding box center [953, 337] width 320 height 459
type textarea "h1 { margin: 3rem 0; }"
click at [788, 306] on span at bounding box center [790, 308] width 5 height 6
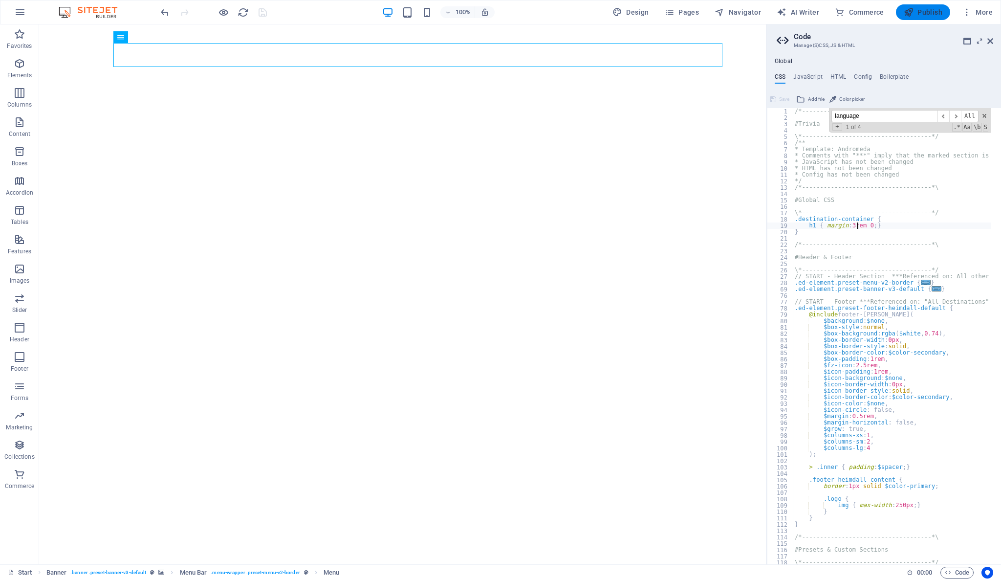
click at [930, 10] on span "Publish" at bounding box center [923, 12] width 39 height 10
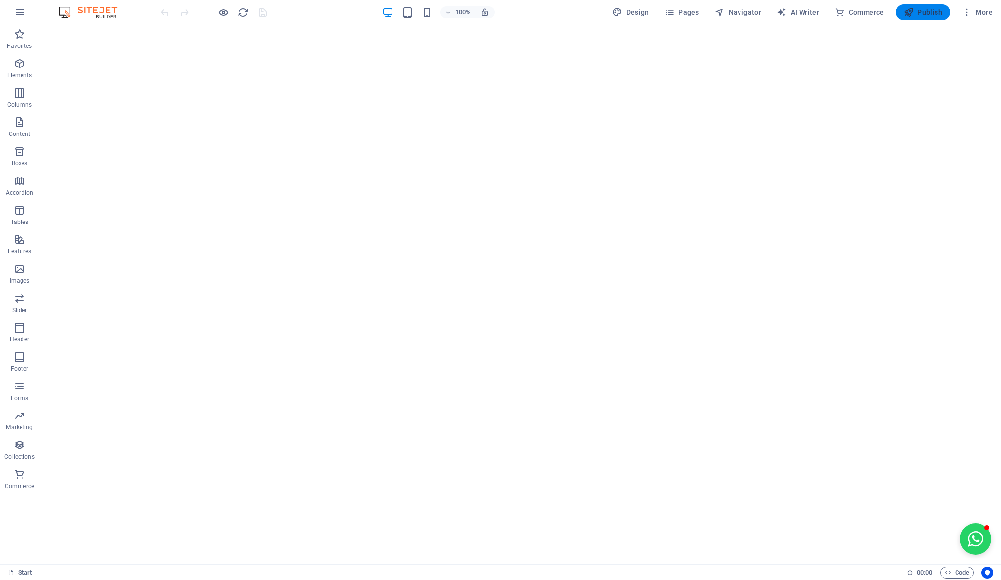
click at [921, 11] on span "Publish" at bounding box center [923, 12] width 39 height 10
